Goal: Information Seeking & Learning: Learn about a topic

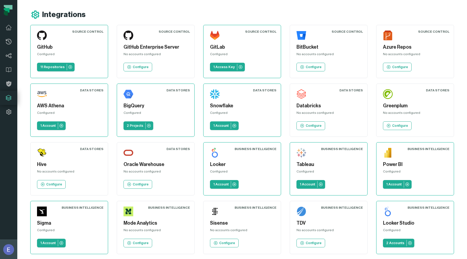
click at [0, 251] on button "Elisheva Lapid (Foundational Data) elisheva@foundational.io" at bounding box center [8, 248] width 17 height 19
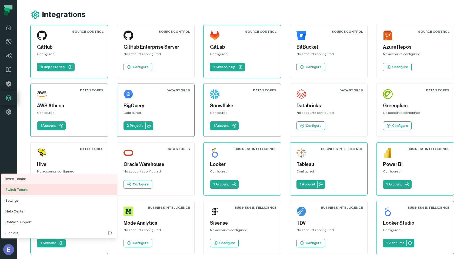
click at [31, 188] on button "Switch Tenant" at bounding box center [59, 189] width 116 height 11
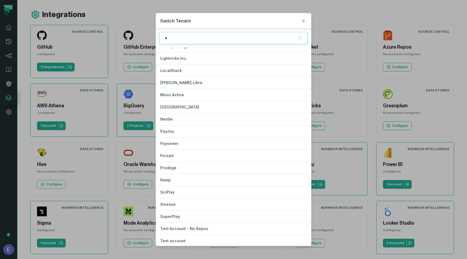
scroll to position [312, 0]
click at [198, 82] on button "Mercado Libre" at bounding box center [233, 82] width 155 height 12
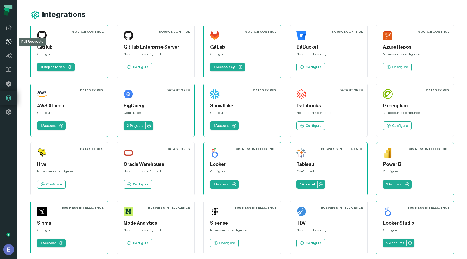
click at [1, 40] on link "Pull Requests" at bounding box center [8, 42] width 17 height 14
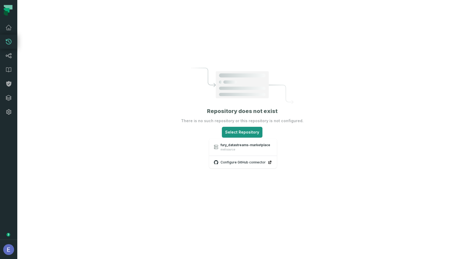
click at [245, 133] on html "Pull Requests Dashboard Lineage Data Catalog Policies Integrations Settings Eli…" at bounding box center [233, 129] width 467 height 259
click at [243, 146] on span "fury_datastreams-marketplace" at bounding box center [245, 145] width 50 height 4
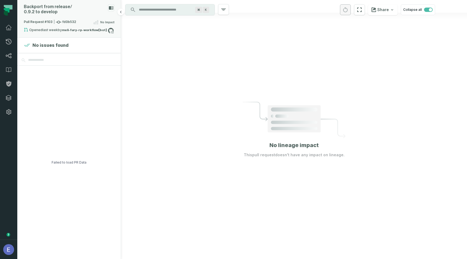
click at [70, 19] on span "Pull Request #103 fd0b532" at bounding box center [50, 21] width 52 height 5
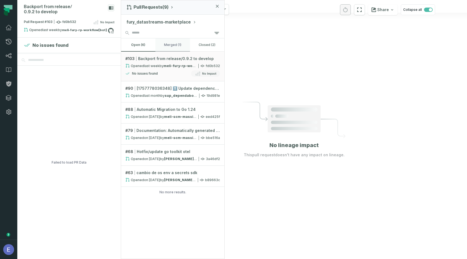
click at [178, 46] on button "merged (1)" at bounding box center [172, 44] width 34 height 13
click at [137, 46] on button "open (6)" at bounding box center [138, 44] width 34 height 13
click at [256, 71] on div at bounding box center [294, 129] width 346 height 259
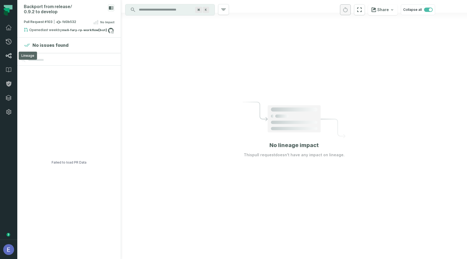
click at [11, 51] on link "Lineage" at bounding box center [8, 56] width 17 height 14
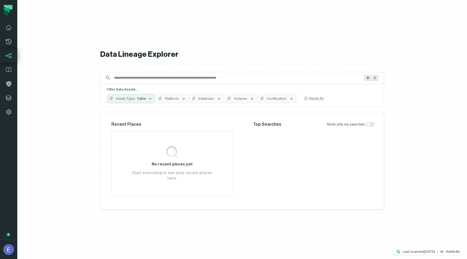
click at [141, 79] on input "Discovery Provider cmdk menu" at bounding box center [237, 77] width 253 height 9
type input "*"
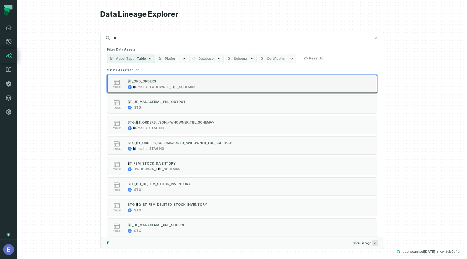
type input "*"
click at [209, 83] on div "table B T_ORD_ORDERS b i-meli <WHOWNE R_T B L_SCHEMA>" at bounding box center [175, 83] width 135 height 11
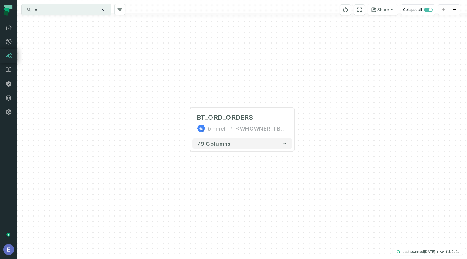
click at [448, 246] on div "+ BT_ORD_ORDERS bi-meli <WHOWNER_TBL_SCHEMA> 79 columns" at bounding box center [241, 129] width 449 height 259
click at [445, 253] on button "Last scanned 10/6/2025, 1:06:43 PM fcb0c4e" at bounding box center [428, 251] width 70 height 6
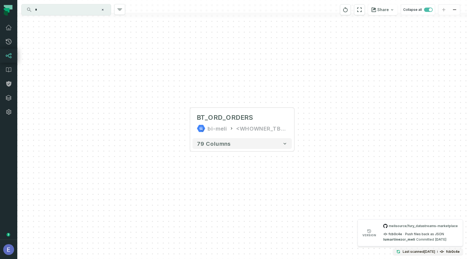
click at [410, 226] on span "melisource/fury_datastreams-marketplace" at bounding box center [420, 226] width 75 height 4
copy span "melisource/fury_datastreams-marketplace"
click at [12, 44] on link "Pull Requests" at bounding box center [8, 42] width 17 height 14
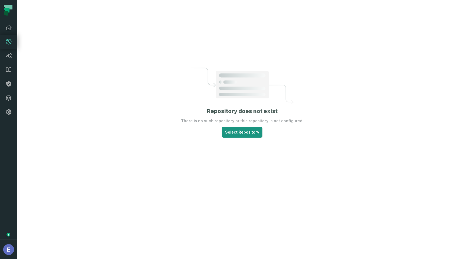
click at [234, 134] on html "Pull Requests Dashboard Lineage Data Catalog Policies Integrations Settings Eli…" at bounding box center [233, 129] width 467 height 259
click at [236, 151] on link "fury_datastreams-marketplace melisource" at bounding box center [243, 147] width 67 height 15
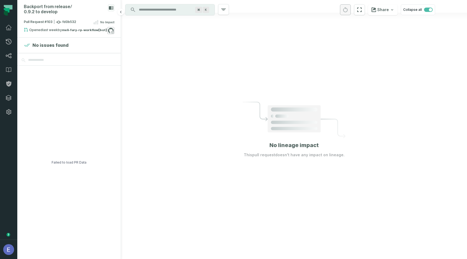
click at [112, 27] on icon at bounding box center [110, 30] width 7 height 7
